Goal: Use online tool/utility: Use online tool/utility

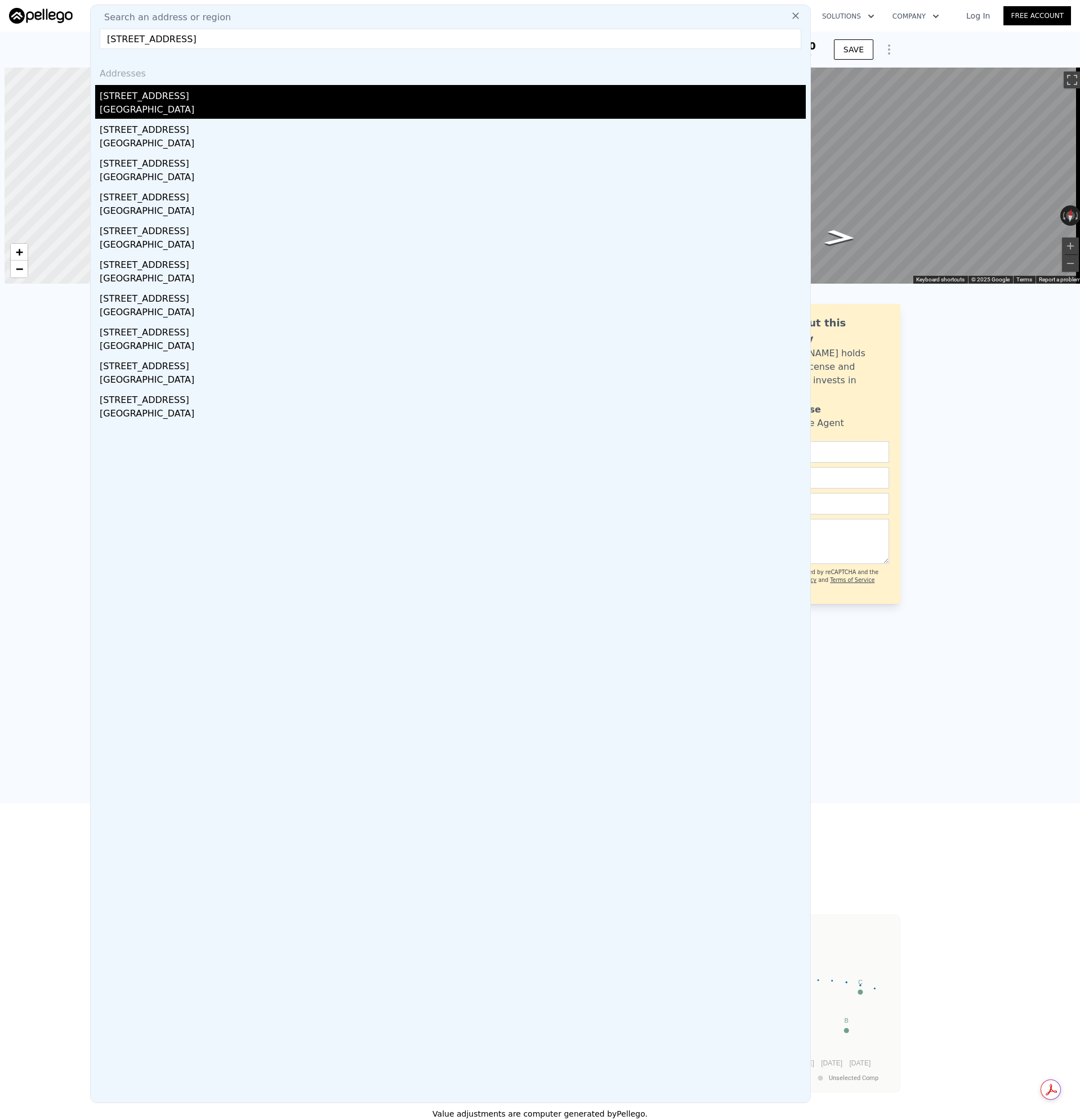
click at [121, 102] on div "[STREET_ADDRESS]" at bounding box center [452, 94] width 706 height 18
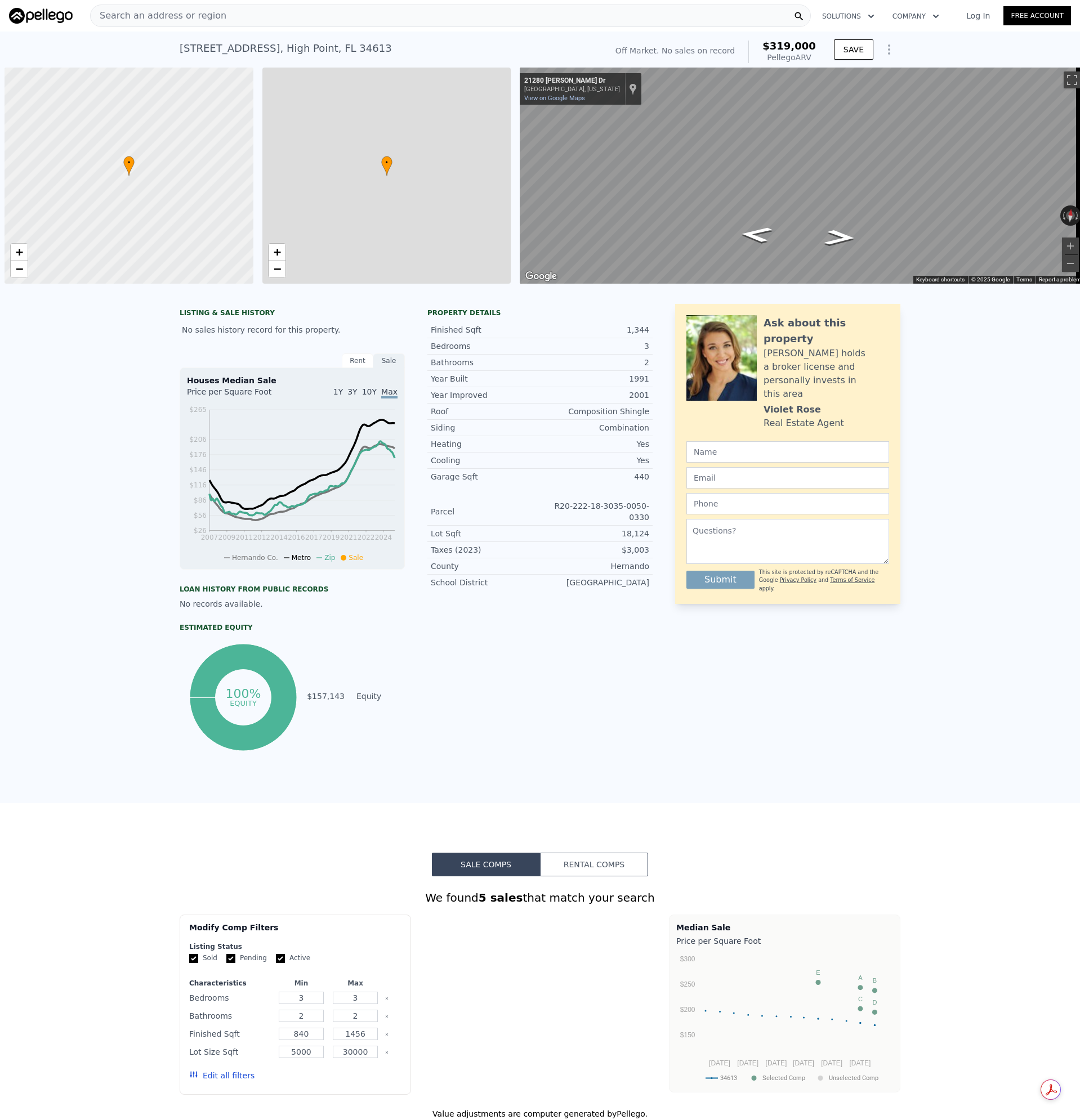
type input "3"
type input "1437"
type input "1499"
type input "16814"
type input "19907"
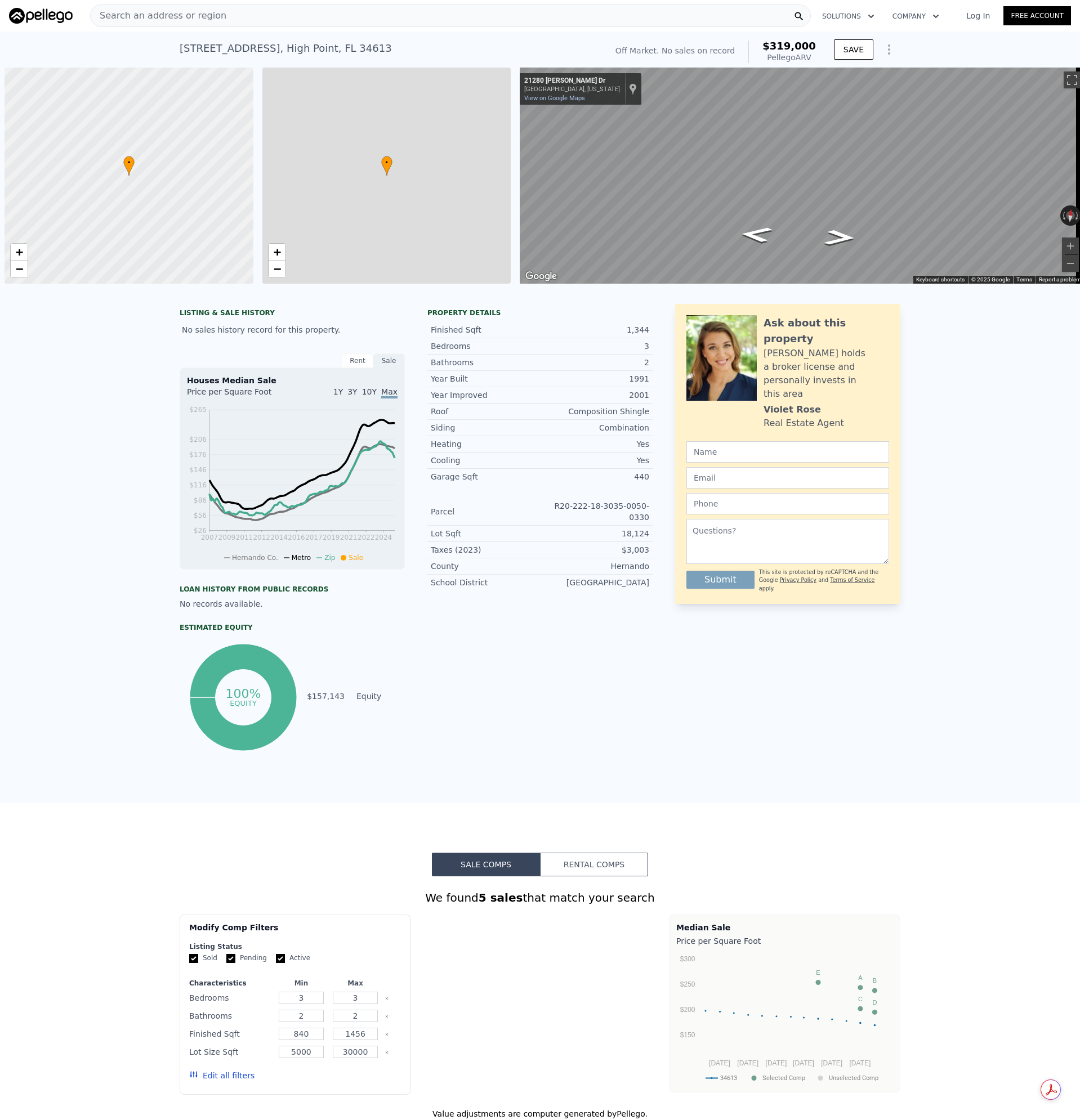
type input "$ 319,000"
type input "$ 30,000"
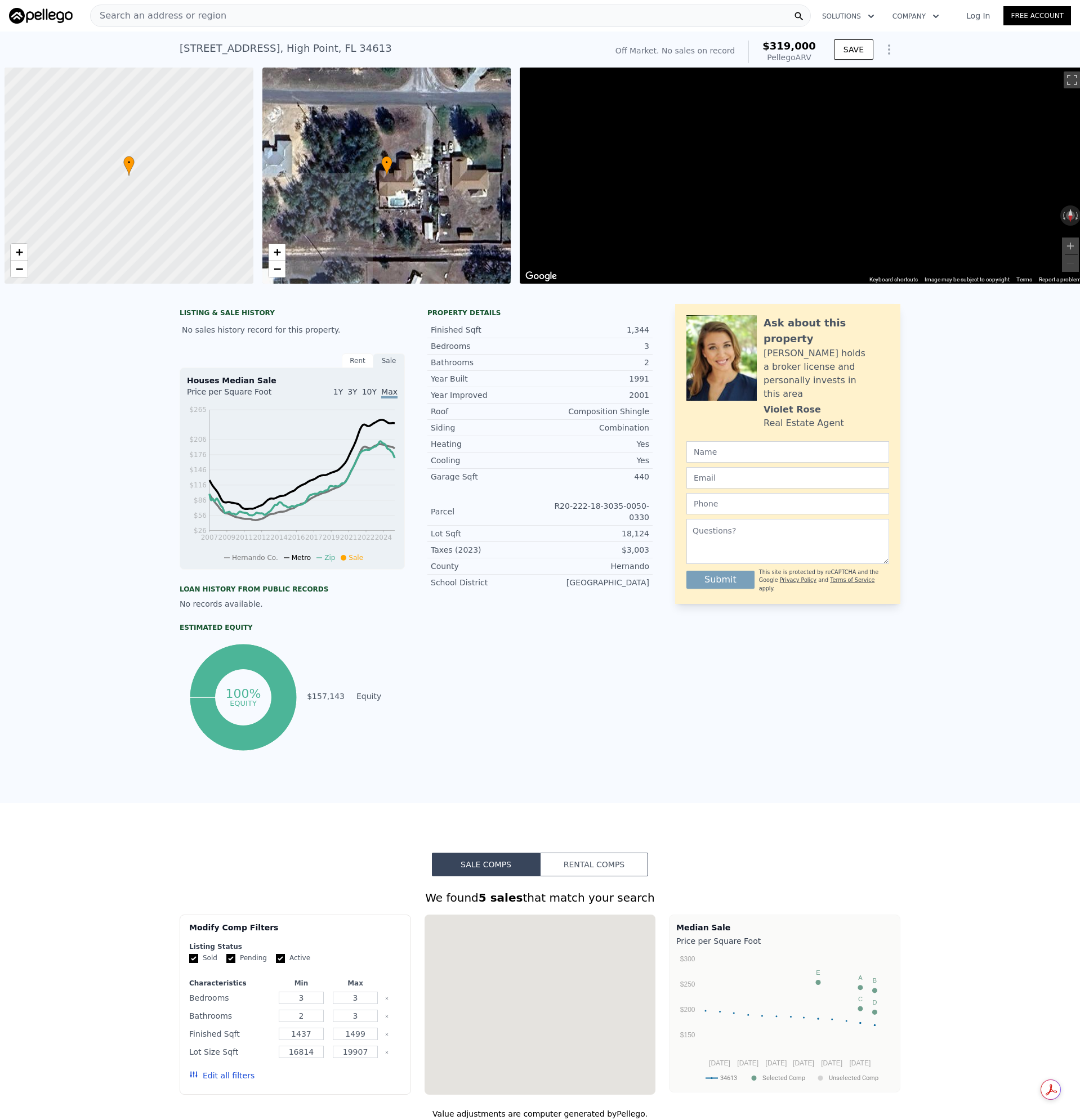
scroll to position [0, 5]
